Goal: Task Accomplishment & Management: Complete application form

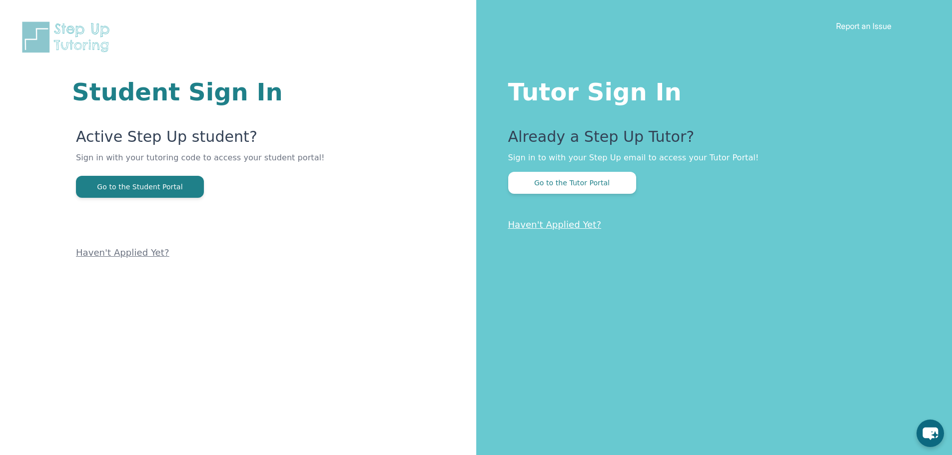
click at [554, 226] on link "Haven't Applied Yet?" at bounding box center [554, 224] width 93 height 10
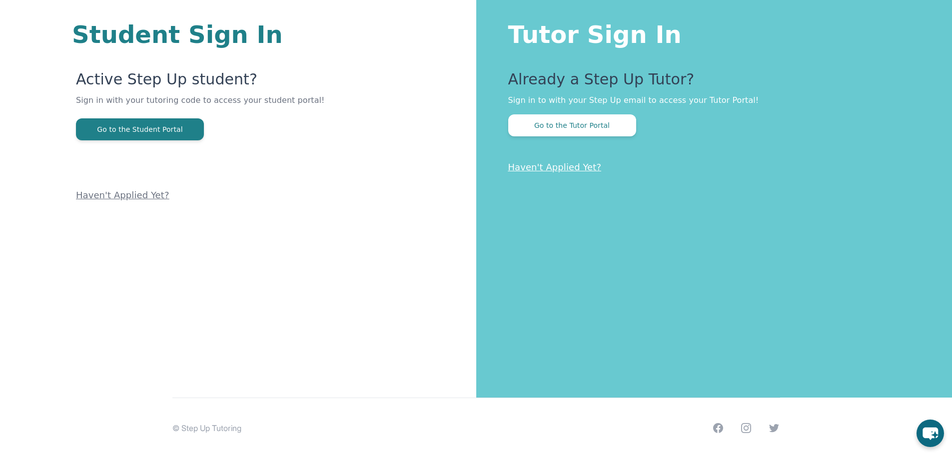
scroll to position [60, 0]
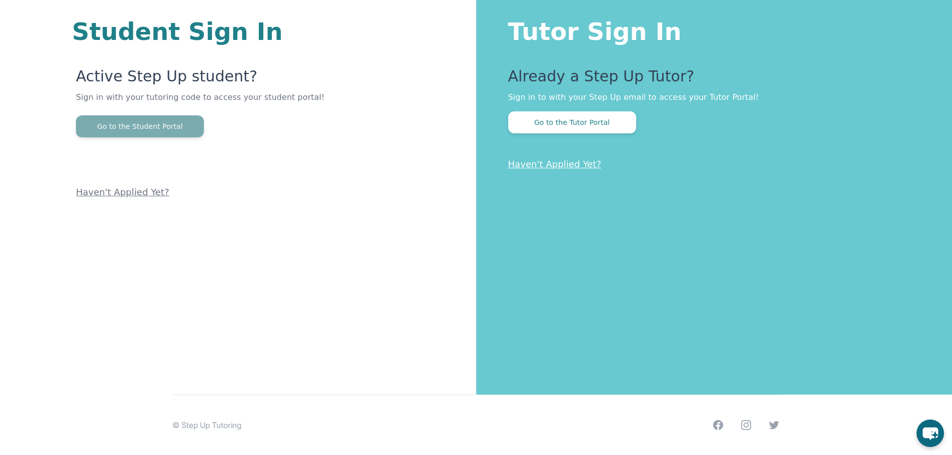
click at [157, 132] on button "Go to the Student Portal" at bounding box center [140, 126] width 128 height 22
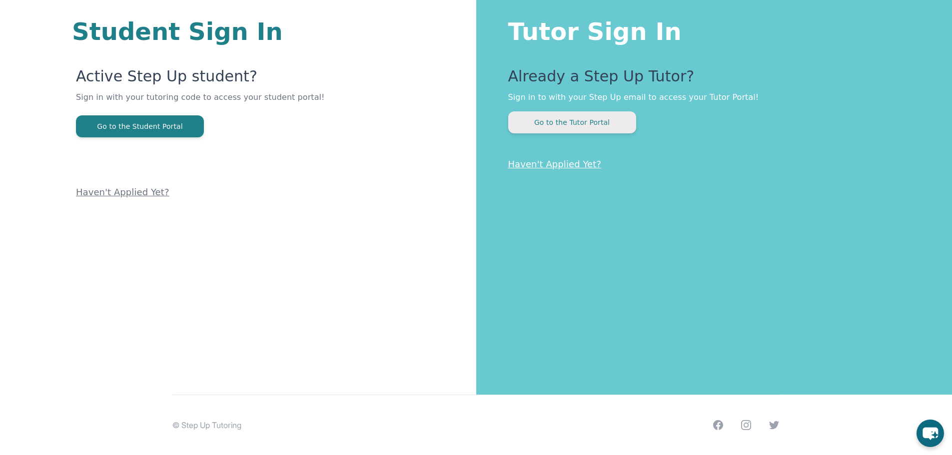
click at [594, 120] on button "Go to the Tutor Portal" at bounding box center [572, 122] width 128 height 22
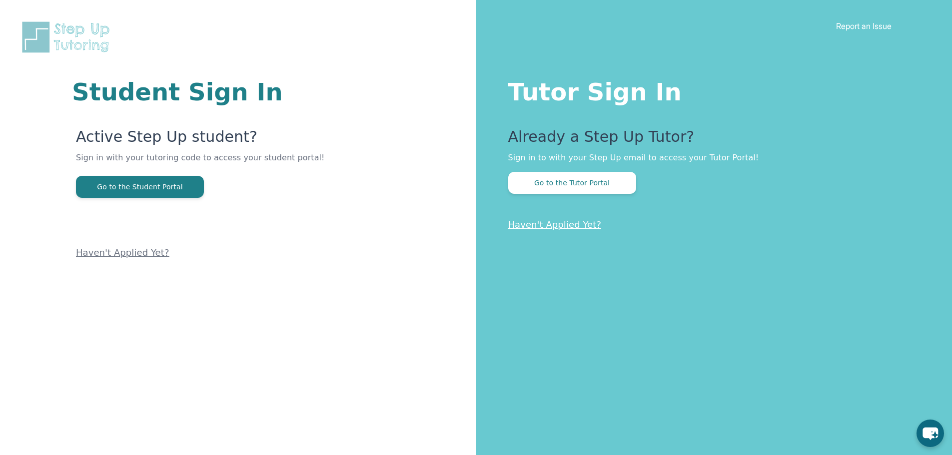
click at [61, 37] on img at bounding box center [68, 37] width 96 height 34
